Goal: Task Accomplishment & Management: Use online tool/utility

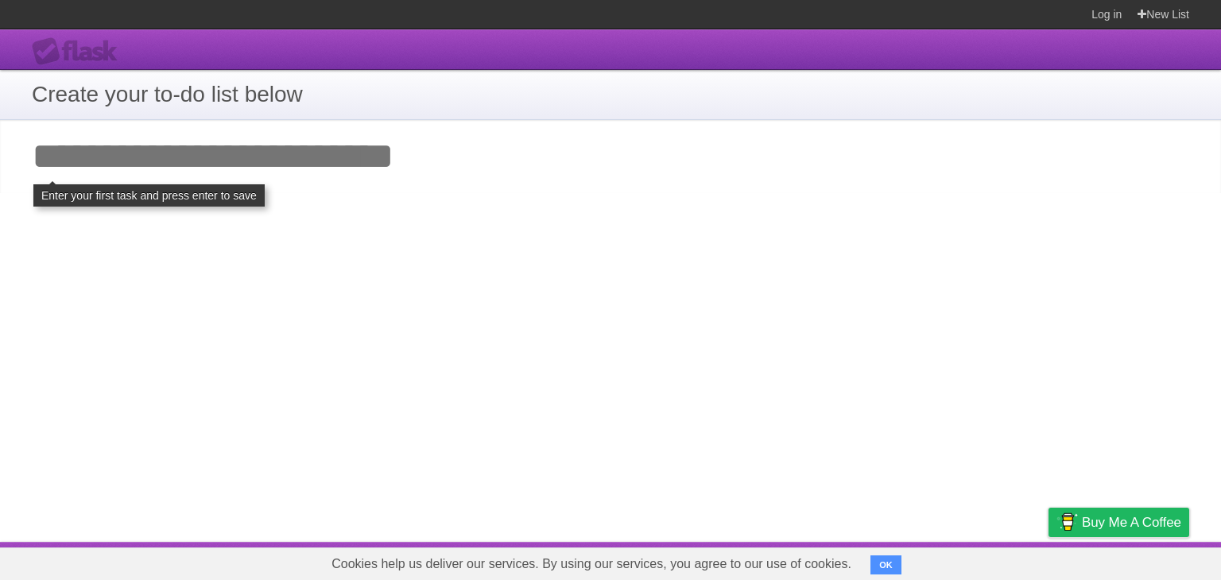
click at [215, 162] on input "Add your first task" at bounding box center [610, 156] width 1221 height 73
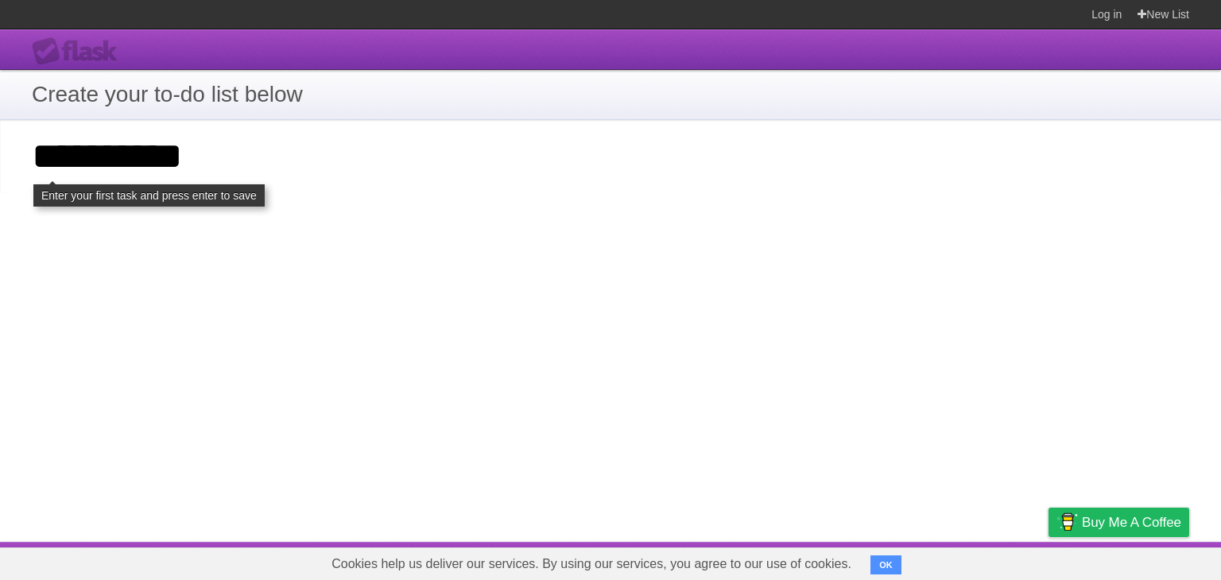
type input "*********"
click input "**********" at bounding box center [0, 0] width 0 height 0
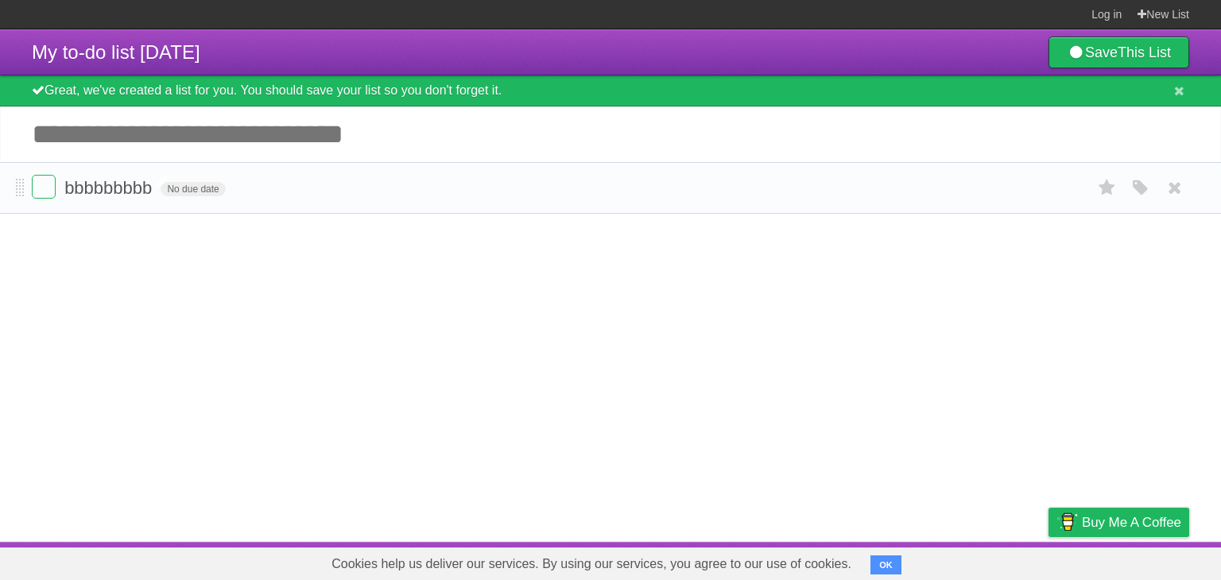
click at [99, 186] on span "bbbbbbbbb" at bounding box center [109, 188] width 91 height 20
click at [99, 186] on input "*********" at bounding box center [108, 189] width 89 height 21
type input "*********"
click at [210, 231] on article "My to-do list [DATE] Save This List Great, we've created a list for you. You sh…" at bounding box center [610, 285] width 1221 height 513
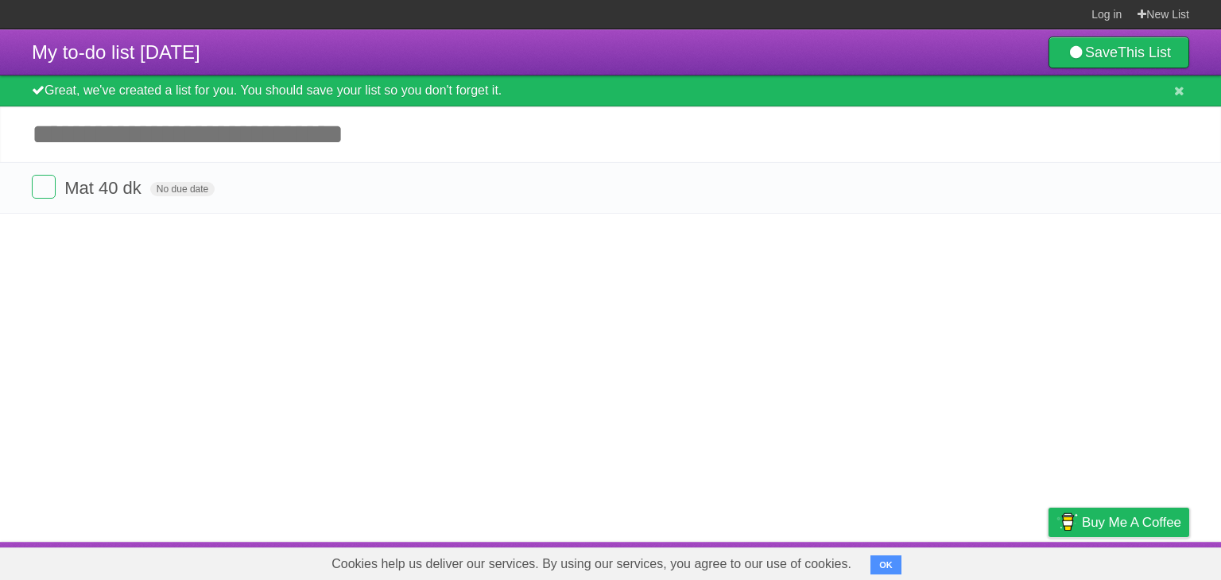
click at [101, 228] on article "My to-do list [DATE] Save This List Great, we've created a list for you. You sh…" at bounding box center [610, 285] width 1221 height 513
click at [59, 234] on article "My to-do list [DATE] Save This List Great, we've created a list for you. You sh…" at bounding box center [610, 285] width 1221 height 513
click at [204, 246] on article "My to-do list [DATE] Save This List Great, we've created a list for you. You sh…" at bounding box center [610, 285] width 1221 height 513
click at [200, 184] on span "No due date" at bounding box center [182, 189] width 64 height 14
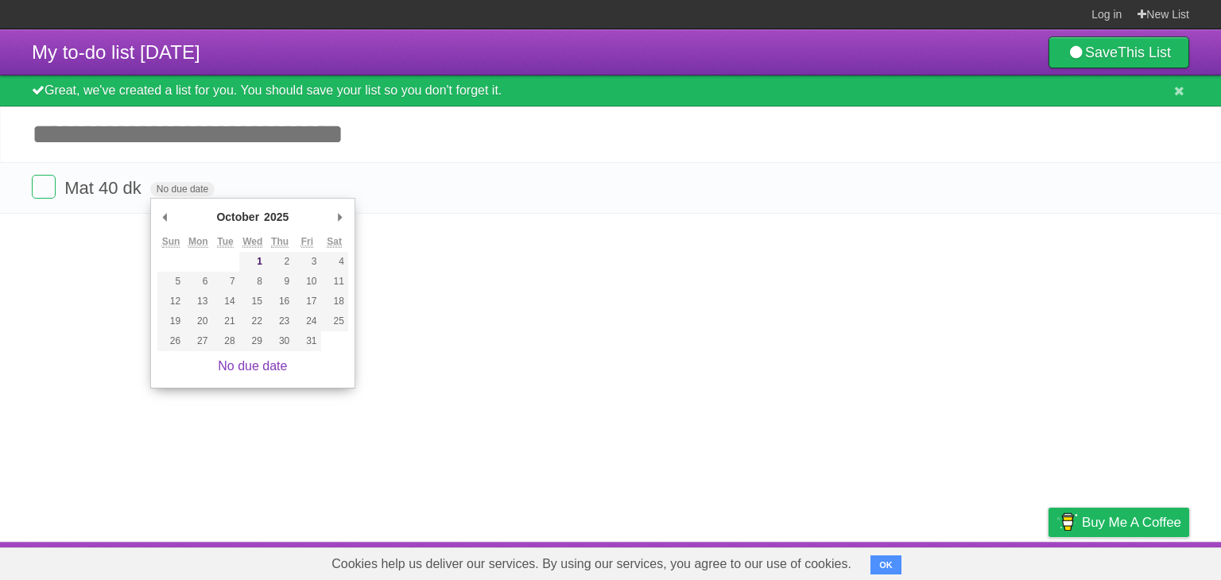
click at [103, 228] on article "My to-do list [DATE] Save This List Great, we've created a list for you. You sh…" at bounding box center [610, 285] width 1221 height 513
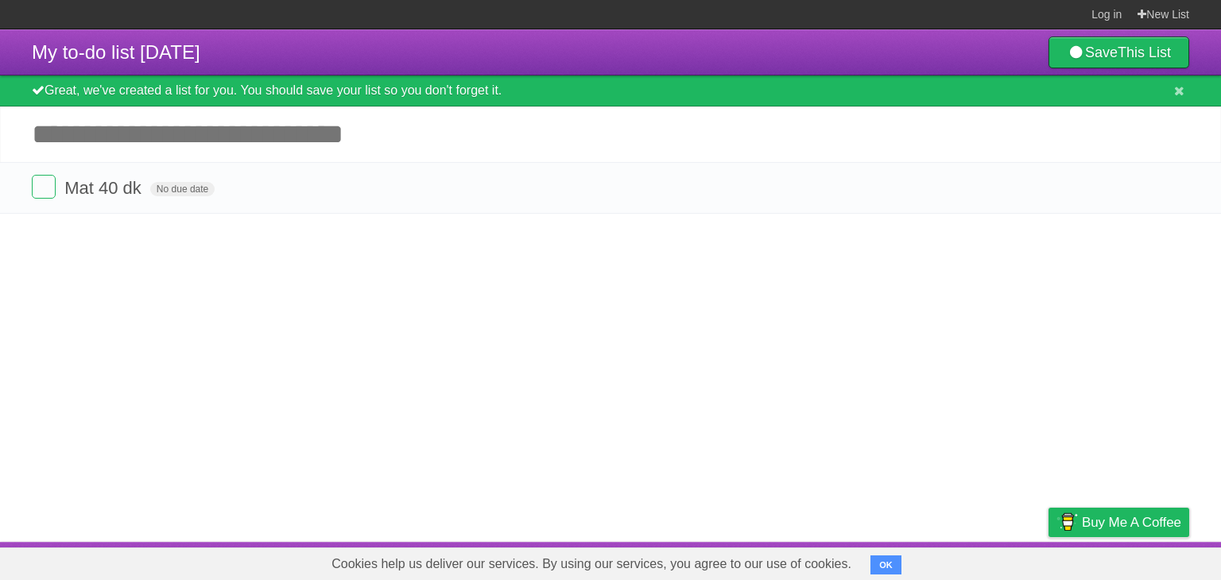
click at [70, 238] on article "My to-do list [DATE] Save This List Great, we've created a list for you. You sh…" at bounding box center [610, 285] width 1221 height 513
click at [72, 233] on article "My to-do list [DATE] Save This List Great, we've created a list for you. You sh…" at bounding box center [610, 285] width 1221 height 513
drag, startPoint x: 64, startPoint y: 174, endPoint x: 103, endPoint y: 190, distance: 42.8
click at [70, 178] on li "Mat 40 dk No due date White Red Blue Green Purple Orange" at bounding box center [610, 188] width 1221 height 52
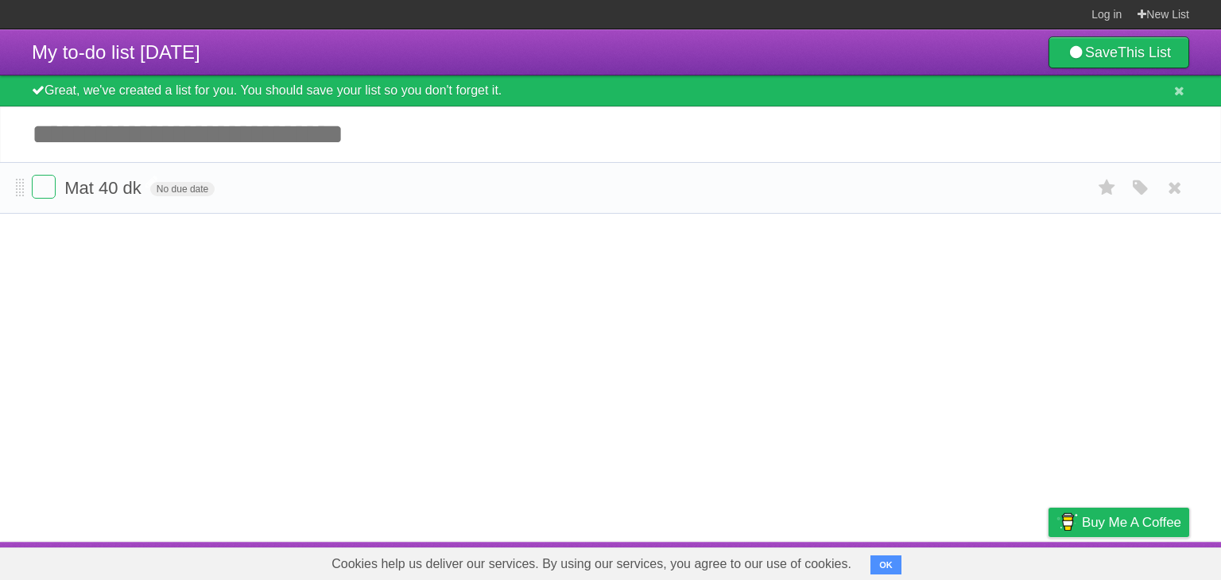
click at [104, 190] on span "Mat 40 dk" at bounding box center [104, 188] width 81 height 20
click at [5, 195] on li "Mat 40 dk No due date White Red Blue Green Purple Orange" at bounding box center [610, 188] width 1221 height 52
drag, startPoint x: 16, startPoint y: 193, endPoint x: 24, endPoint y: 187, distance: 10.2
drag, startPoint x: 213, startPoint y: 251, endPoint x: 150, endPoint y: 246, distance: 63.1
click at [150, 246] on article "My to-do list [DATE] Save This List Great, we've created a list for you. You sh…" at bounding box center [610, 285] width 1221 height 513
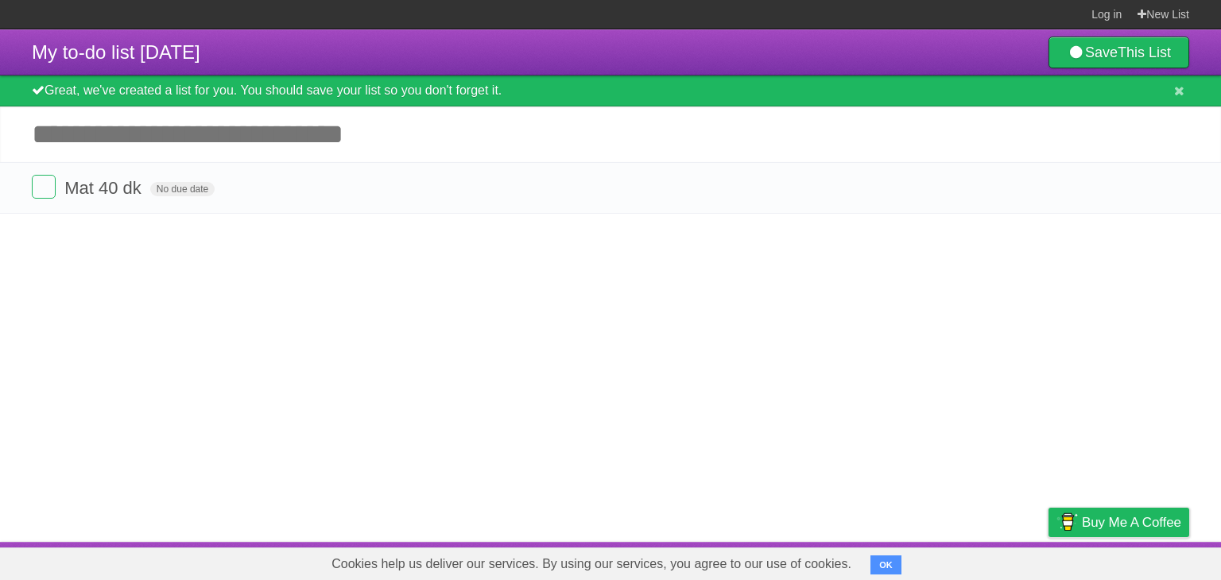
click at [150, 246] on article "My to-do list [DATE] Save This List Great, we've created a list for you. You sh…" at bounding box center [610, 285] width 1221 height 513
click at [206, 213] on li "Mat 40 dk No due date White Red Blue Green Purple Orange" at bounding box center [610, 188] width 1221 height 52
click at [135, 198] on span "Mat 40 dk" at bounding box center [104, 188] width 81 height 20
click at [134, 198] on input "*********" at bounding box center [108, 189] width 89 height 21
click at [174, 229] on article "My to-do list [DATE] Save This List Great, we've created a list for you. You sh…" at bounding box center [610, 285] width 1221 height 513
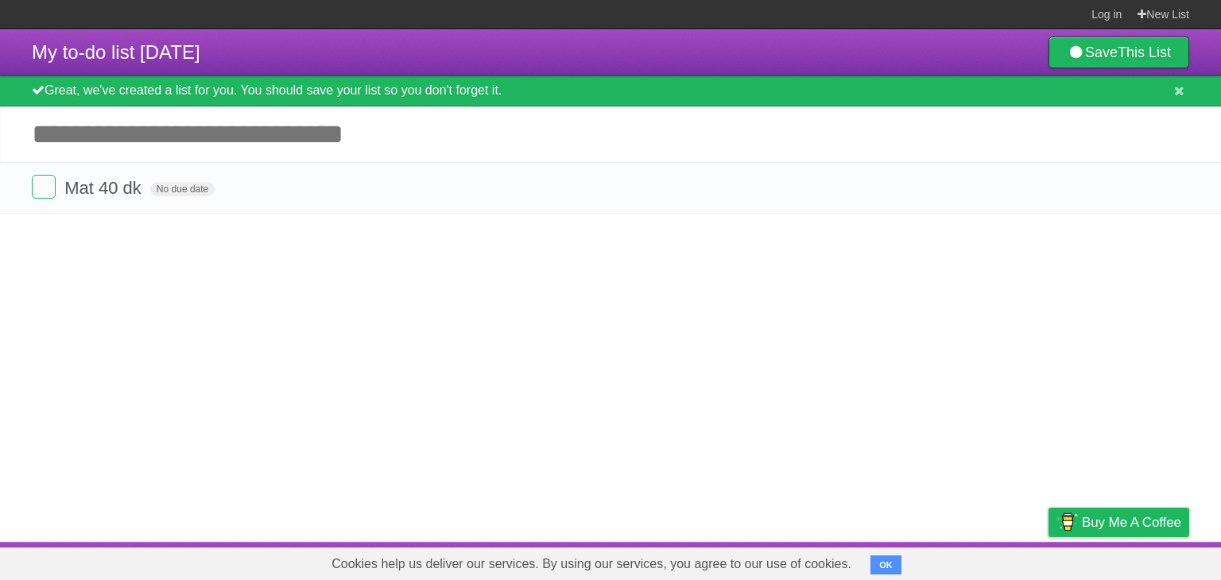
click at [500, 104] on div "Great, we've created a list for you. You should save your list so you don't for…" at bounding box center [610, 91] width 1221 height 31
click at [293, 119] on input "Add another task" at bounding box center [610, 135] width 1221 height 56
click at [220, 150] on input "Add another task" at bounding box center [610, 135] width 1221 height 56
drag, startPoint x: 149, startPoint y: 155, endPoint x: 29, endPoint y: 106, distance: 130.5
click at [143, 156] on input "Add another task" at bounding box center [610, 135] width 1221 height 56
